Goal: Information Seeking & Learning: Understand process/instructions

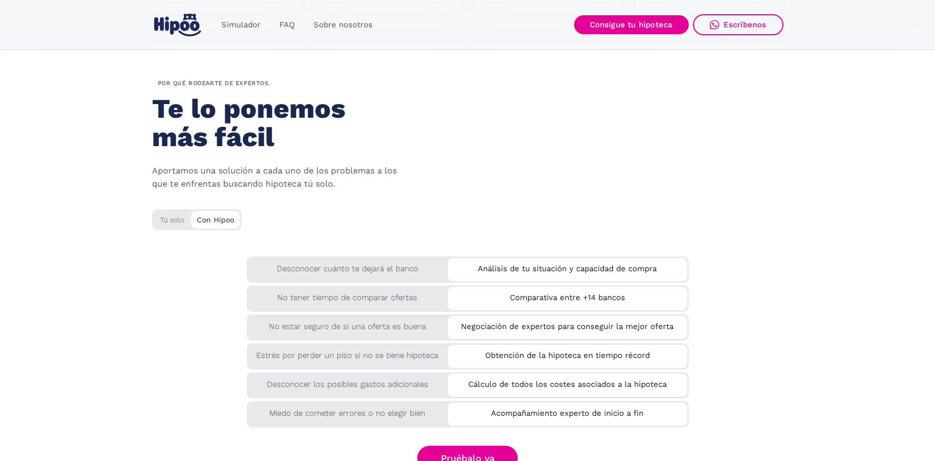
scroll to position [1707, 0]
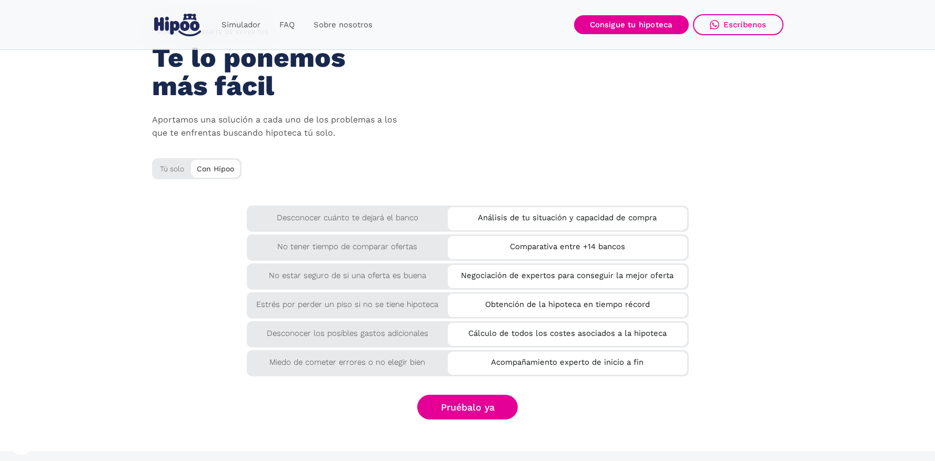
click at [178, 168] on div "Tú solo" at bounding box center [196, 166] width 89 height 17
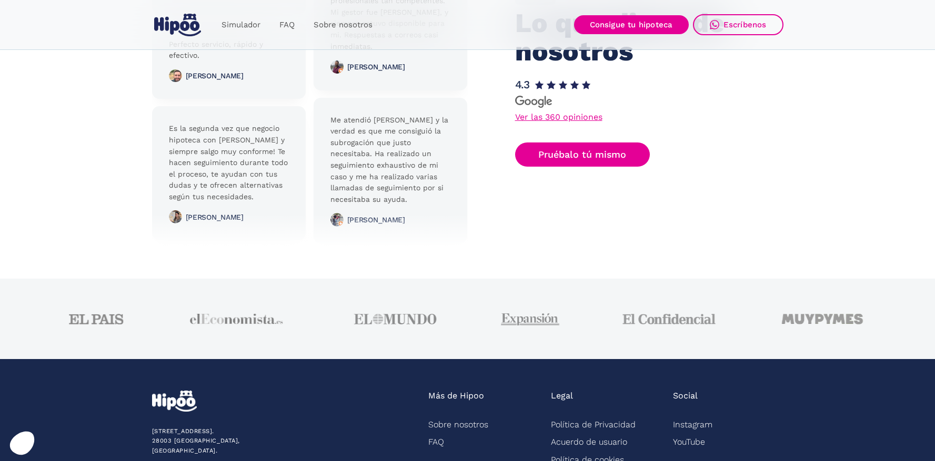
scroll to position [2644, 0]
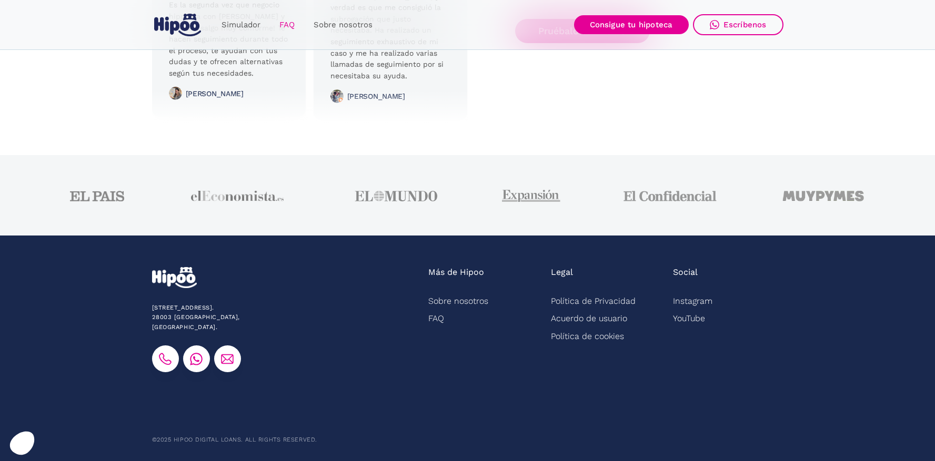
click at [281, 29] on link "FAQ" at bounding box center [287, 25] width 34 height 21
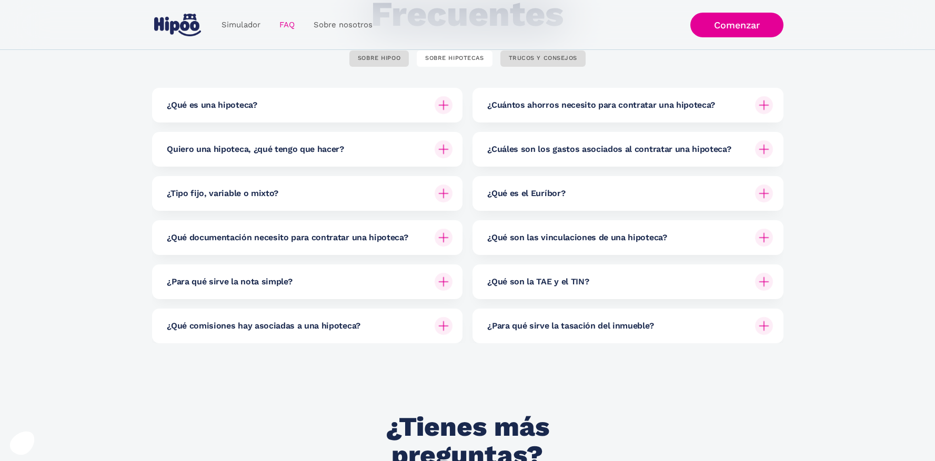
scroll to position [128, 0]
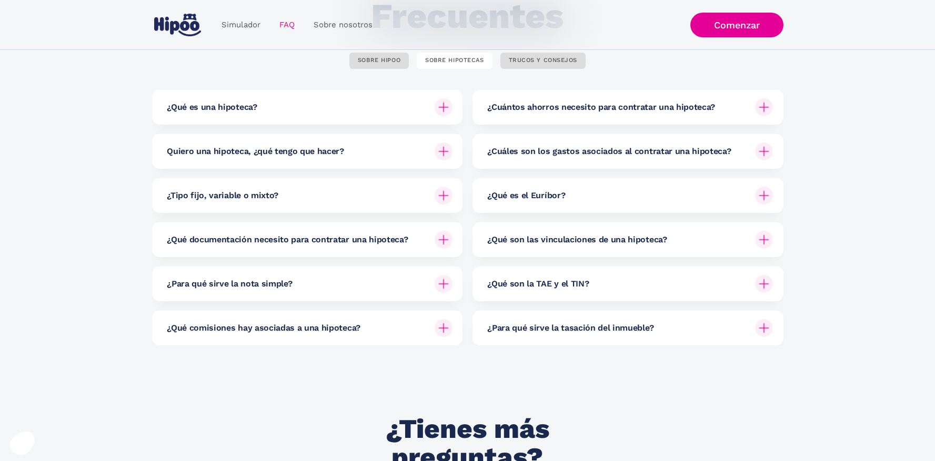
click at [445, 109] on img at bounding box center [443, 107] width 18 height 18
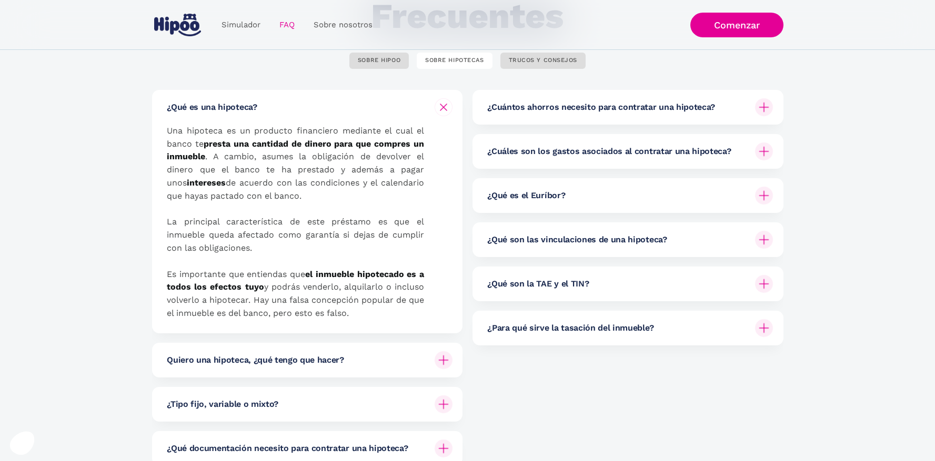
click at [445, 109] on img at bounding box center [443, 107] width 13 height 13
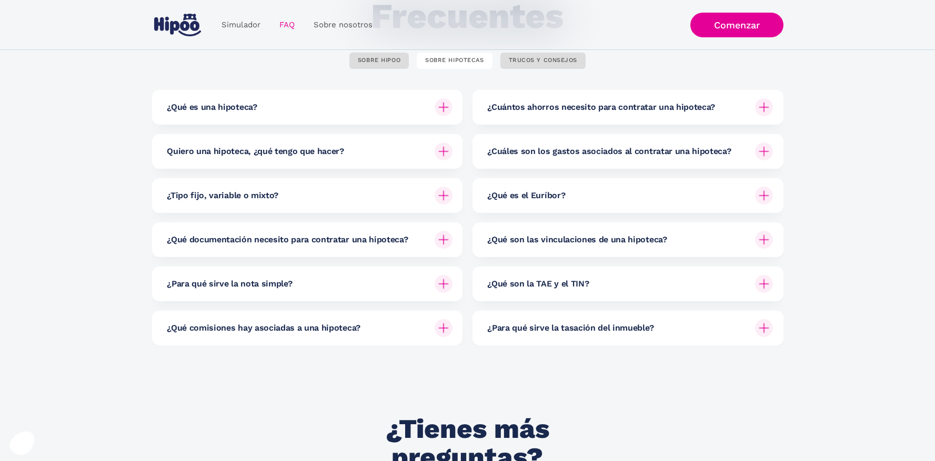
click at [445, 109] on img at bounding box center [443, 107] width 18 height 18
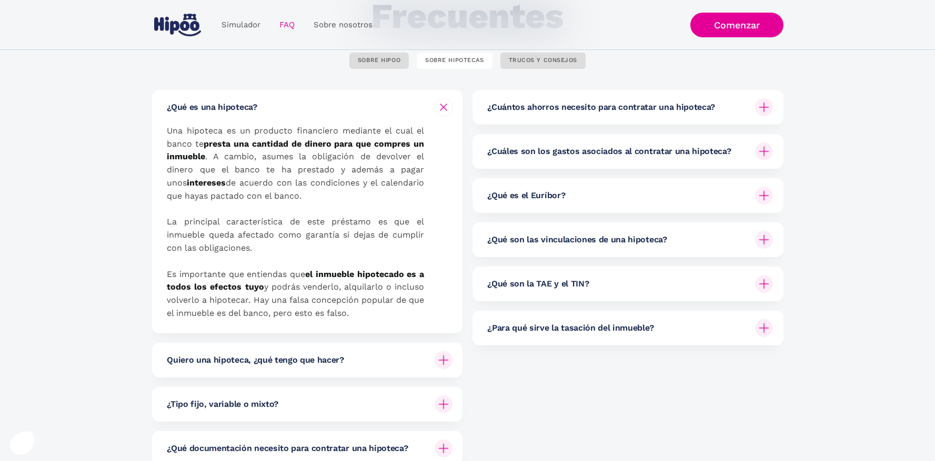
click at [445, 109] on img at bounding box center [443, 107] width 13 height 13
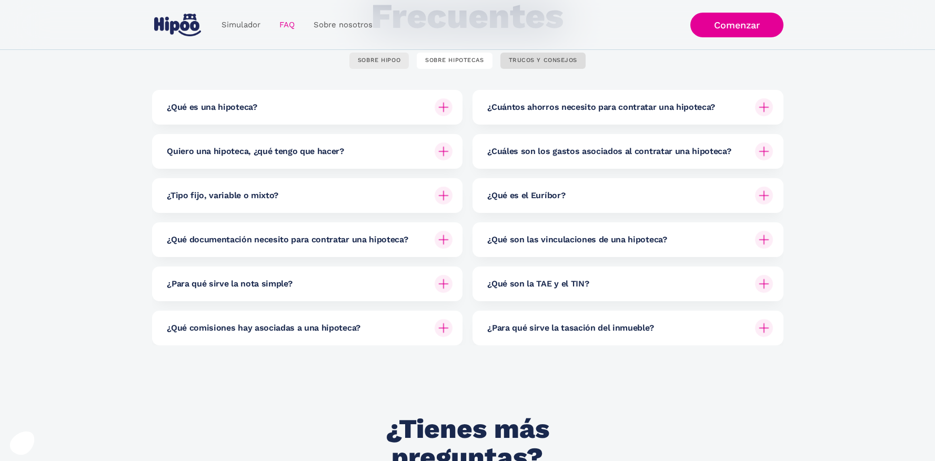
click at [392, 66] on link "SOBRE HIPOO" at bounding box center [378, 61] width 59 height 16
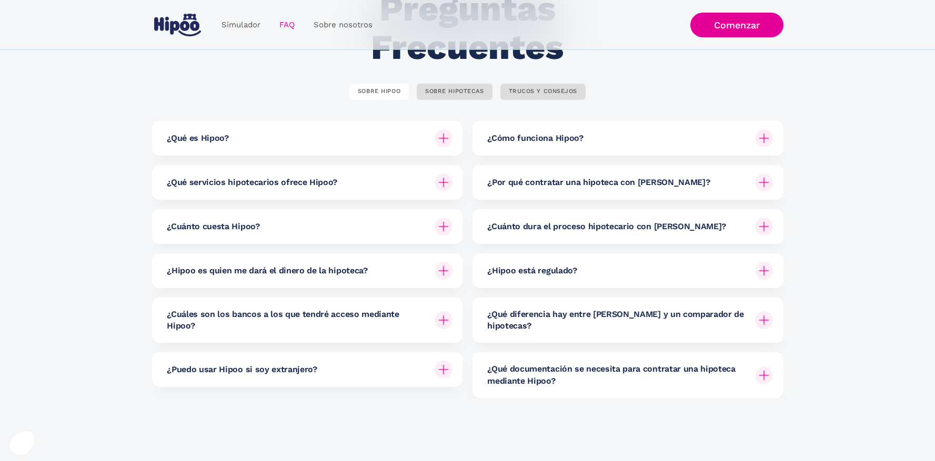
scroll to position [97, 0]
click at [574, 140] on h6 "¿Cómo funciona Hipoo?" at bounding box center [535, 139] width 96 height 12
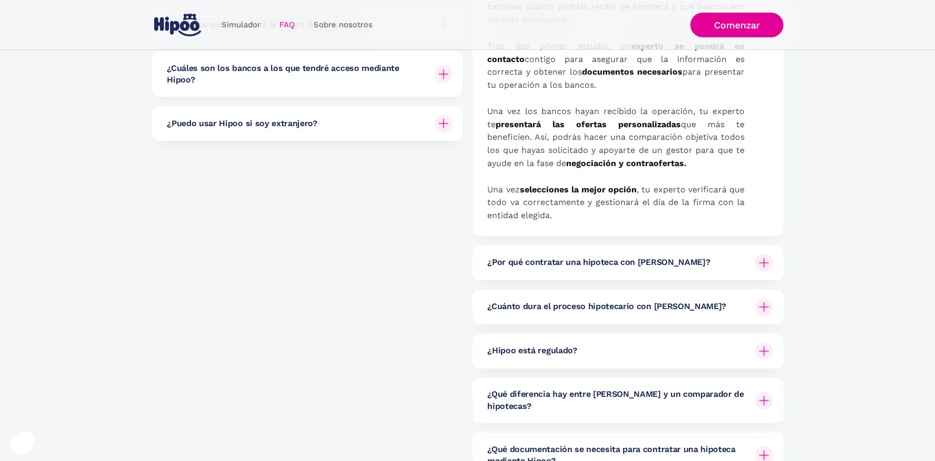
scroll to position [2, 0]
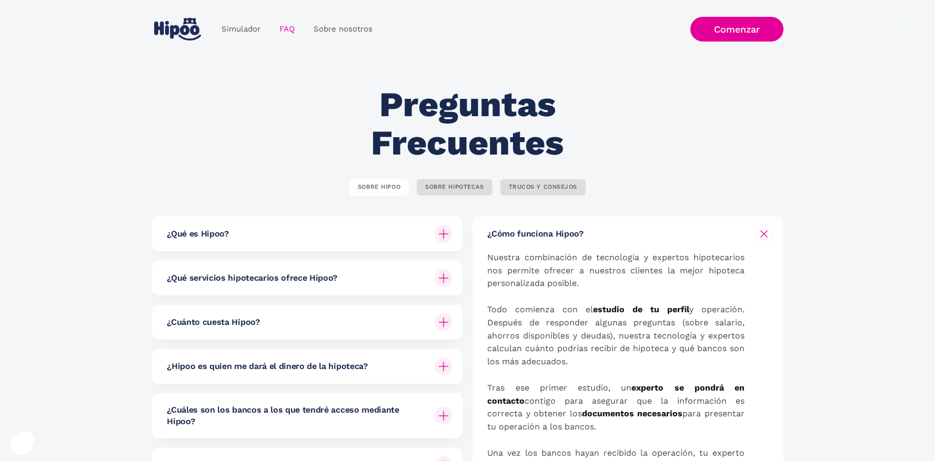
click at [542, 237] on h6 "¿Cómo funciona Hipoo?" at bounding box center [535, 234] width 96 height 12
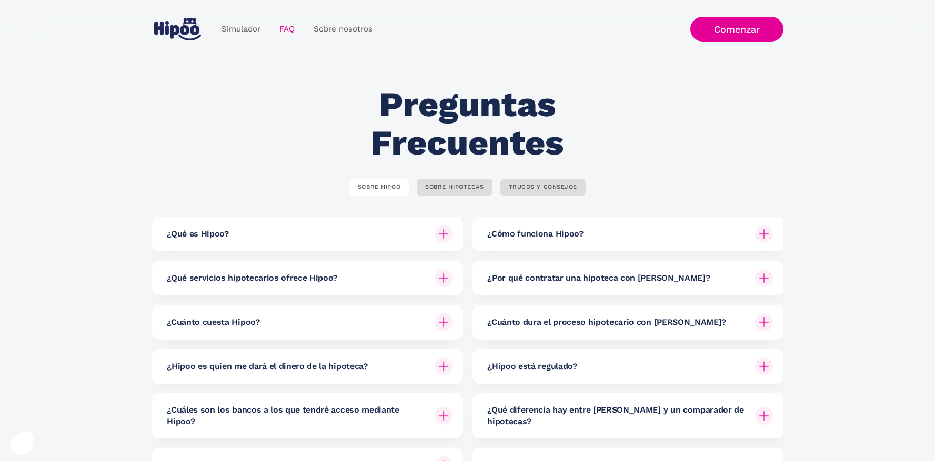
click at [542, 237] on h6 "¿Cómo funciona Hipoo?" at bounding box center [535, 234] width 96 height 12
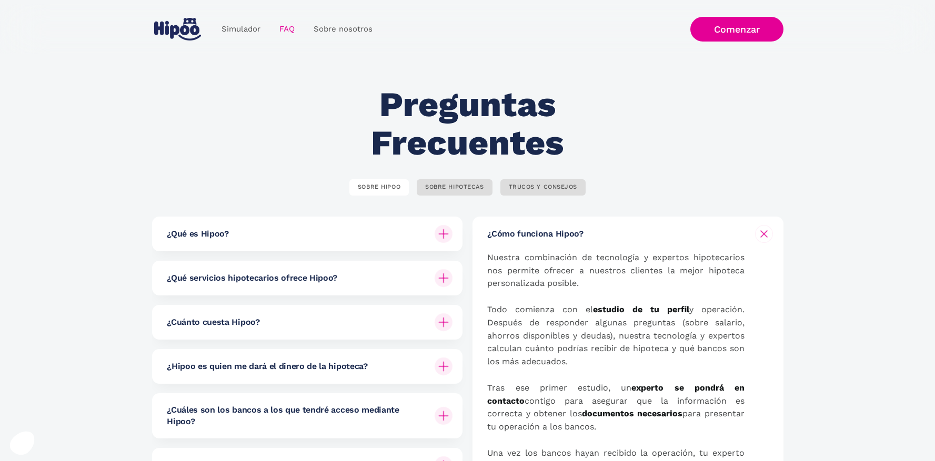
click at [542, 237] on h6 "¿Cómo funciona Hipoo?" at bounding box center [535, 234] width 96 height 12
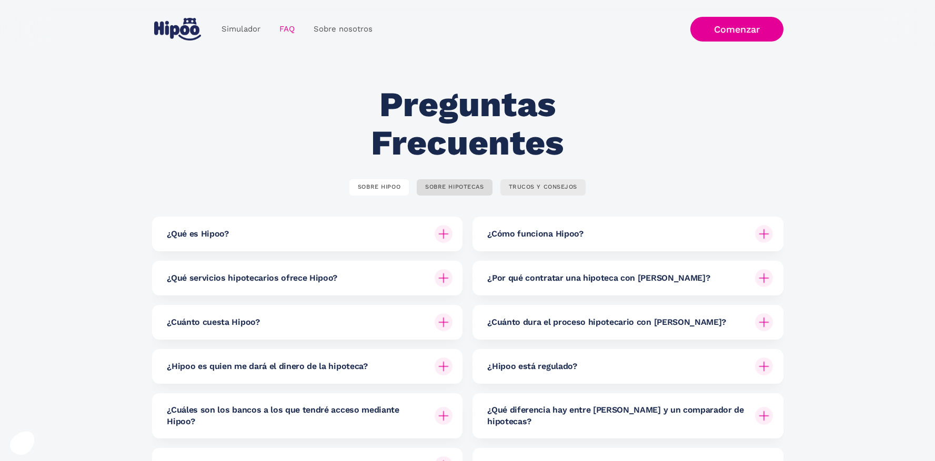
click at [549, 186] on div "TRUCOS Y CONSEJOS" at bounding box center [543, 188] width 69 height 8
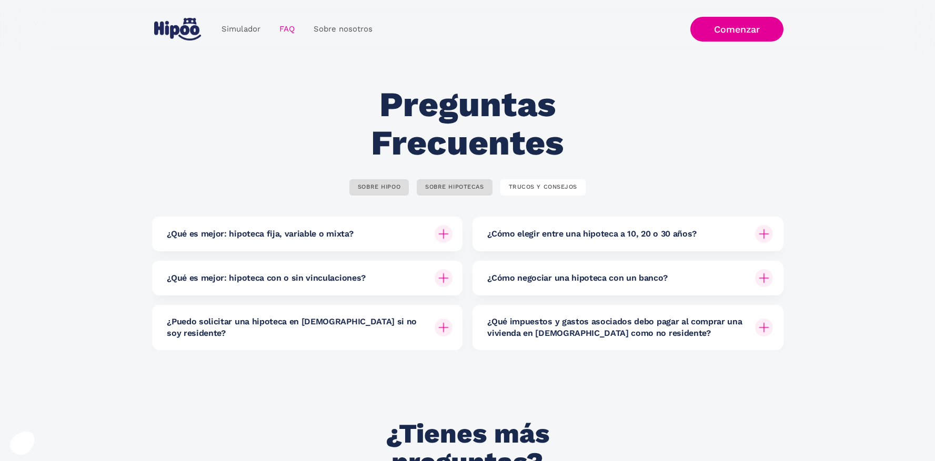
click at [549, 186] on div "TRUCOS Y CONSEJOS" at bounding box center [543, 188] width 69 height 8
